Goal: Task Accomplishment & Management: Manage account settings

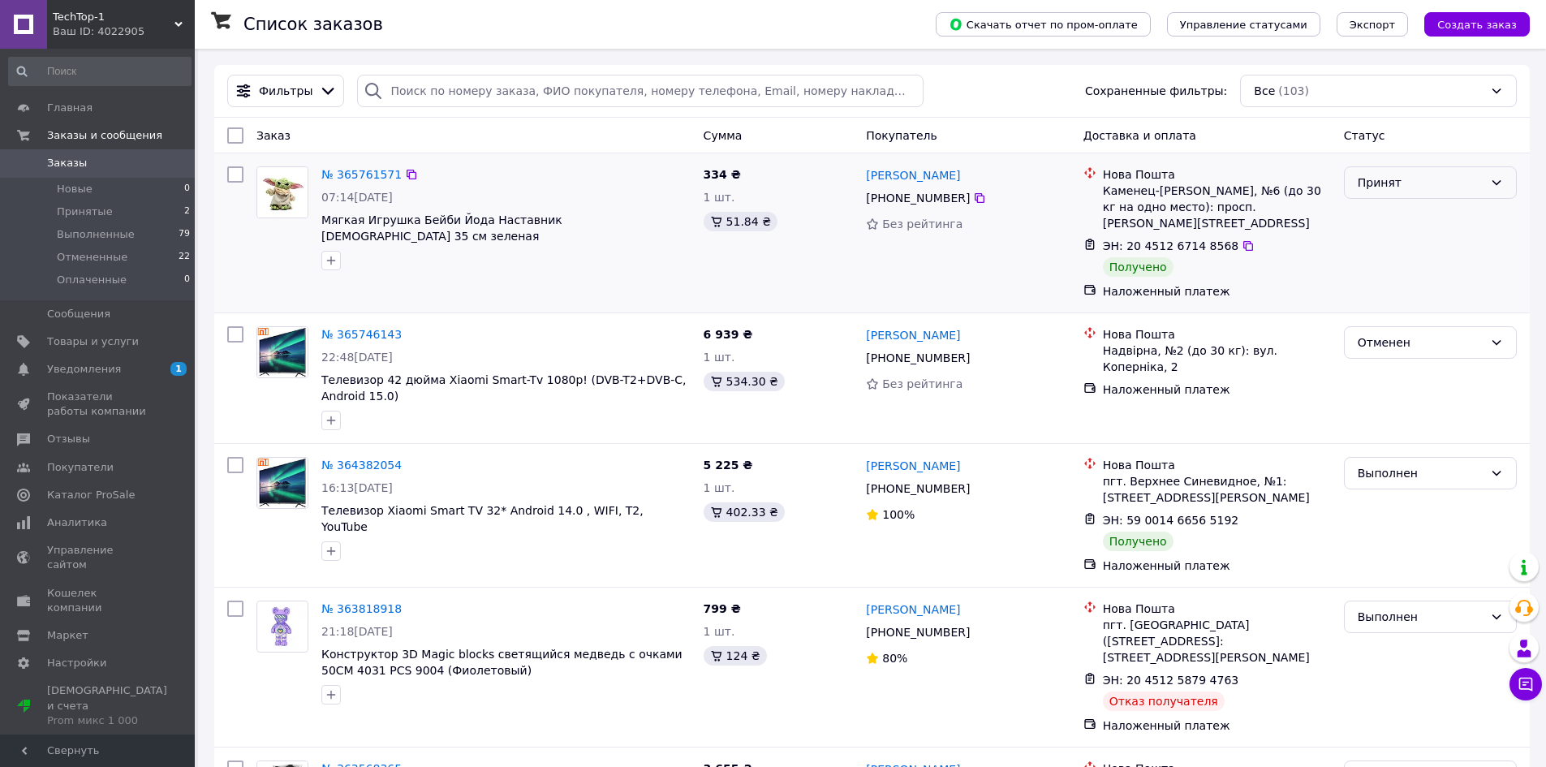
click at [1394, 178] on div "Принят" at bounding box center [1421, 183] width 126 height 18
click at [1402, 209] on li "Выполнен" at bounding box center [1430, 218] width 171 height 29
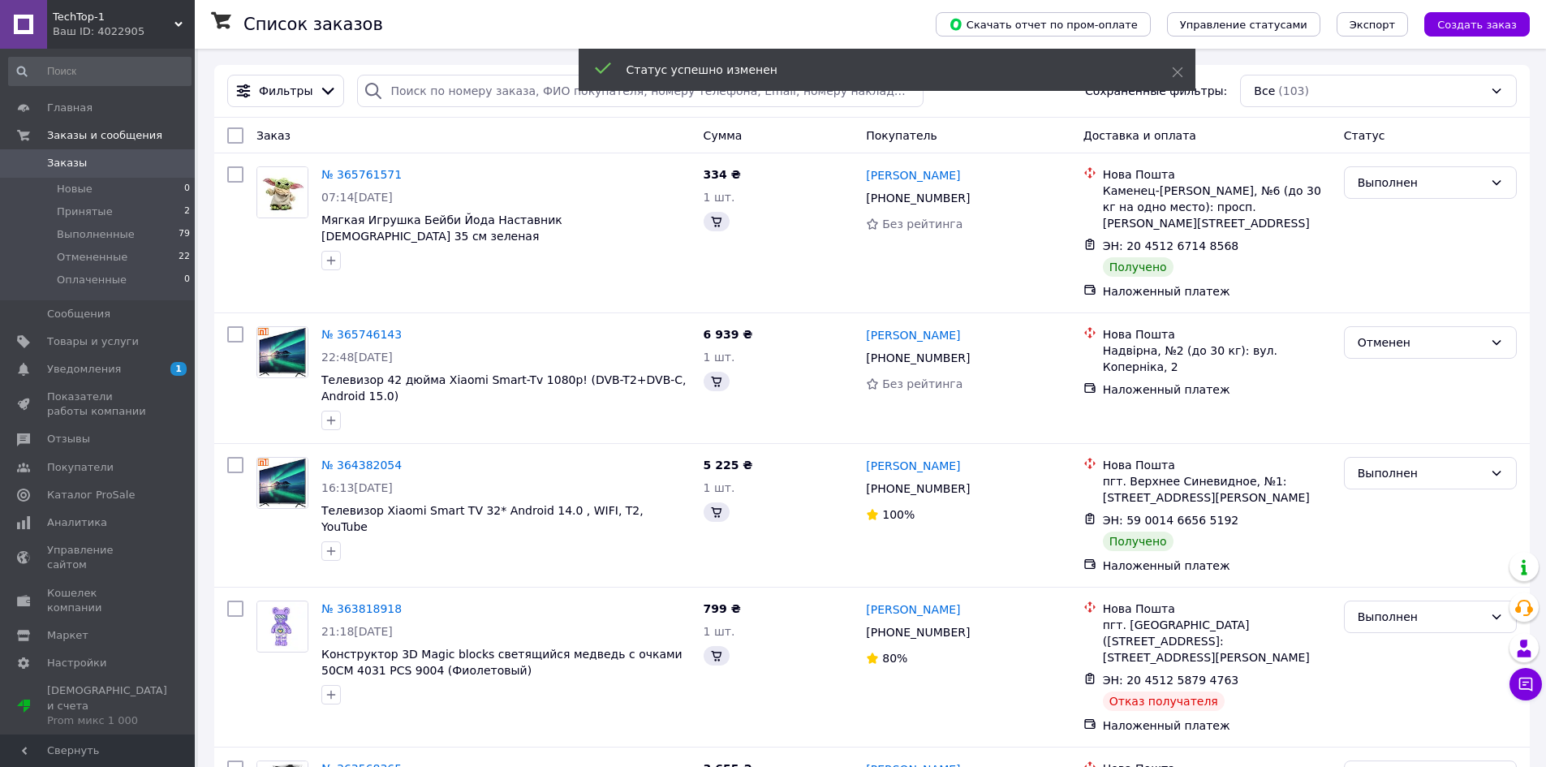
click at [101, 372] on span "Уведомления" at bounding box center [84, 369] width 74 height 15
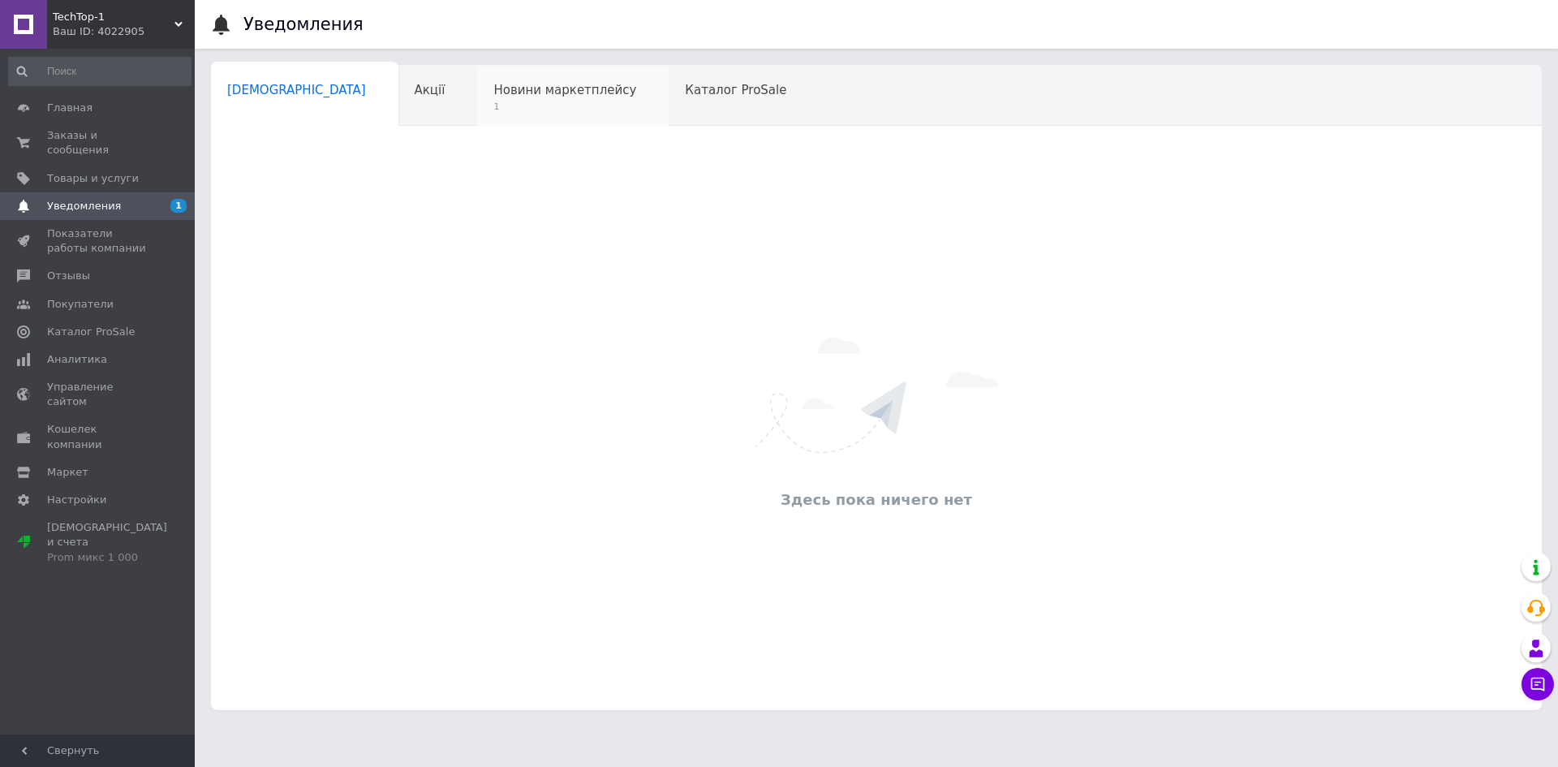
click at [477, 114] on div "Новини маркетплейсу 1" at bounding box center [573, 97] width 192 height 62
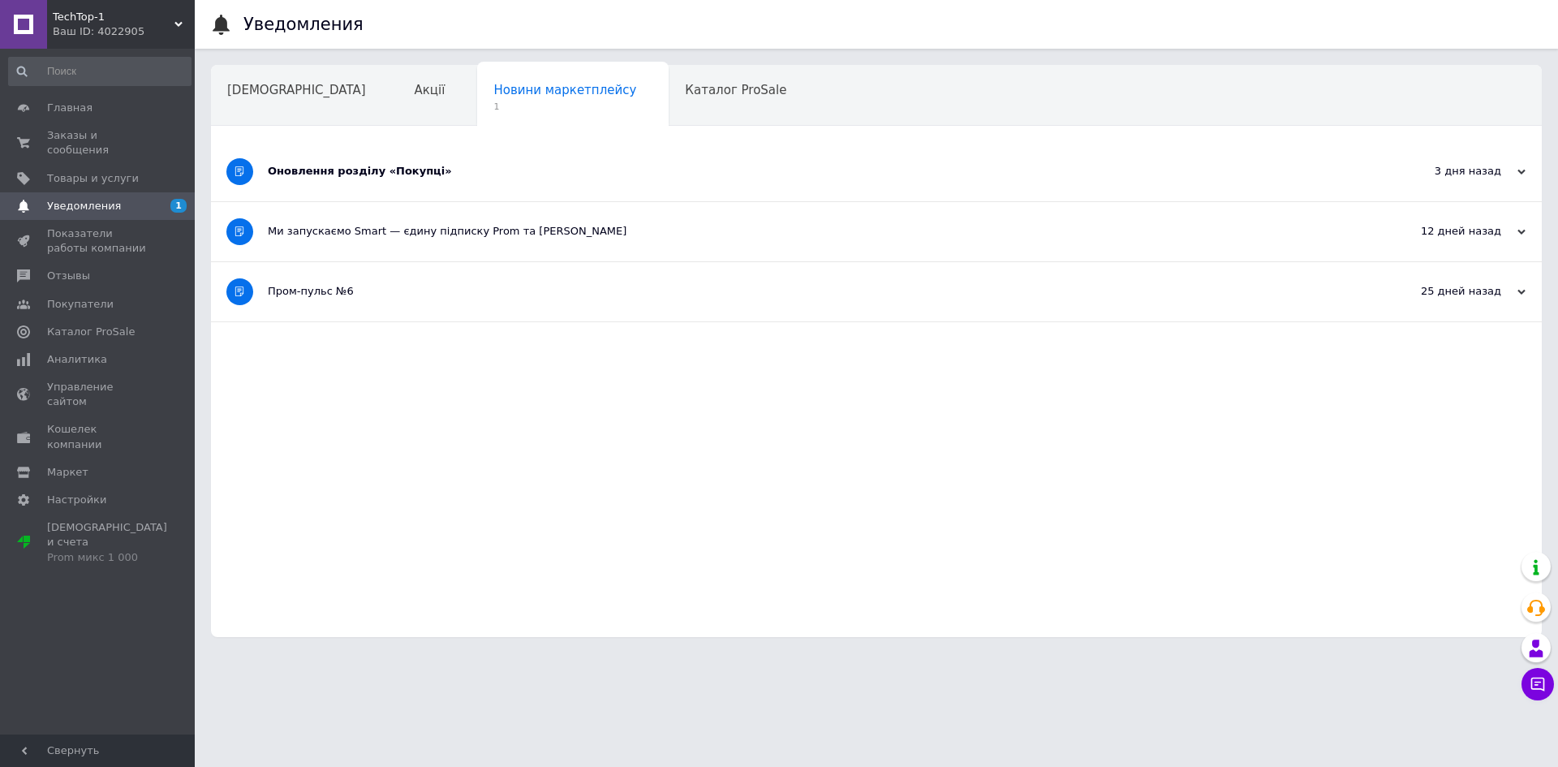
click at [364, 187] on div "Оновлення розділу «Покупці»" at bounding box center [816, 171] width 1096 height 59
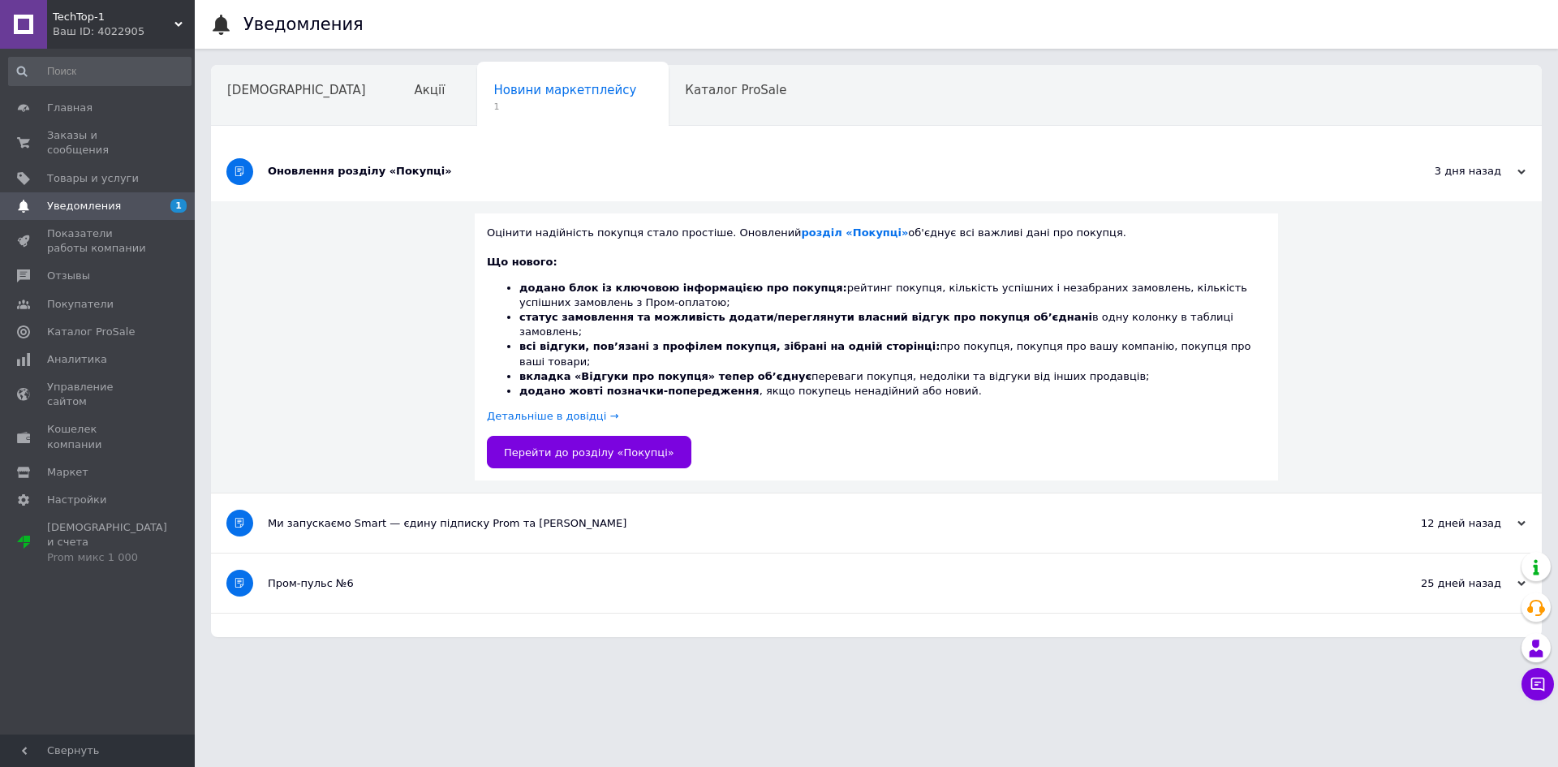
click at [355, 187] on div "Оновлення розділу «Покупці»" at bounding box center [816, 171] width 1096 height 59
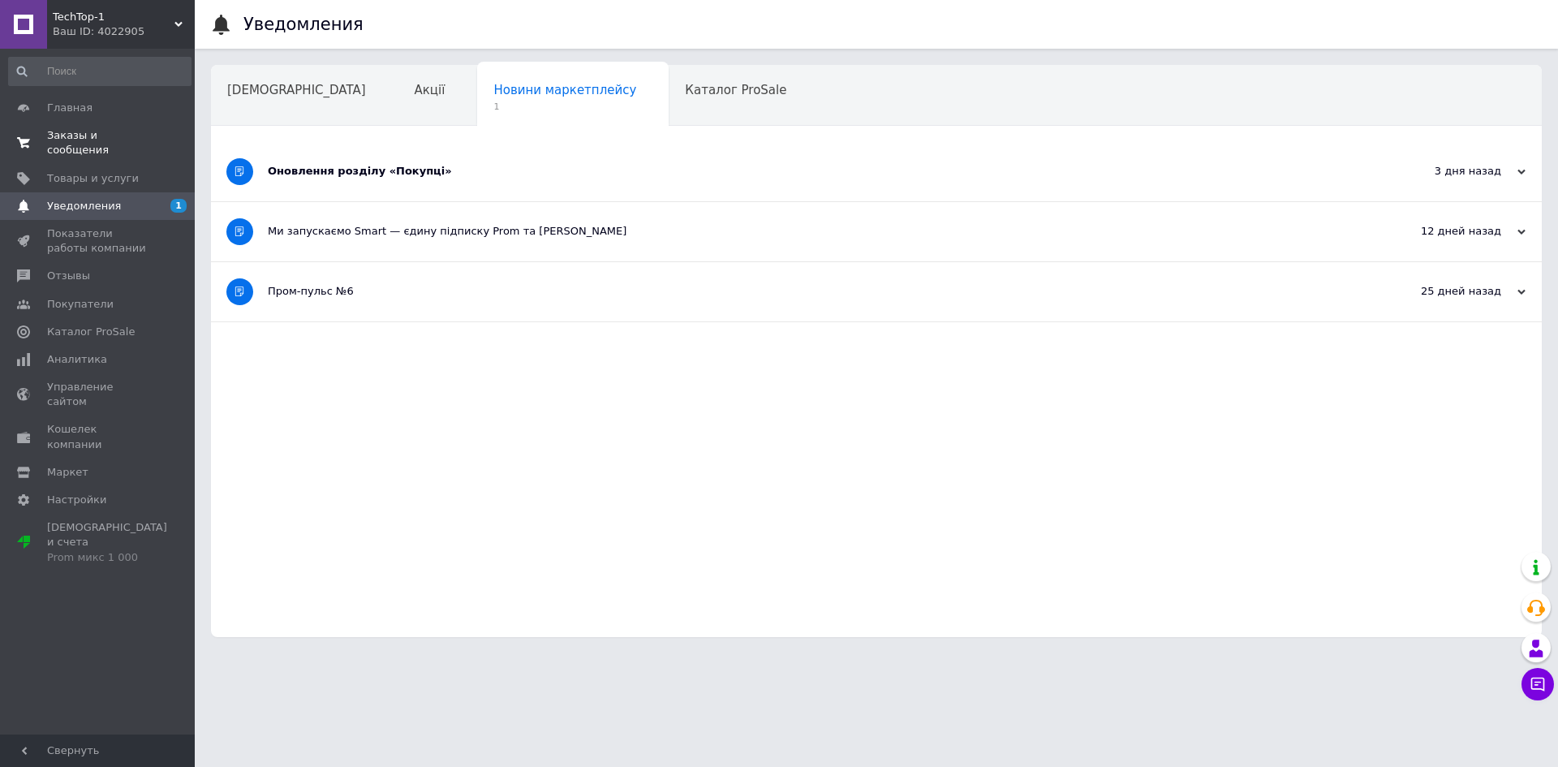
click at [160, 138] on span "0 0" at bounding box center [172, 142] width 45 height 29
